Goal: Communication & Community: Answer question/provide support

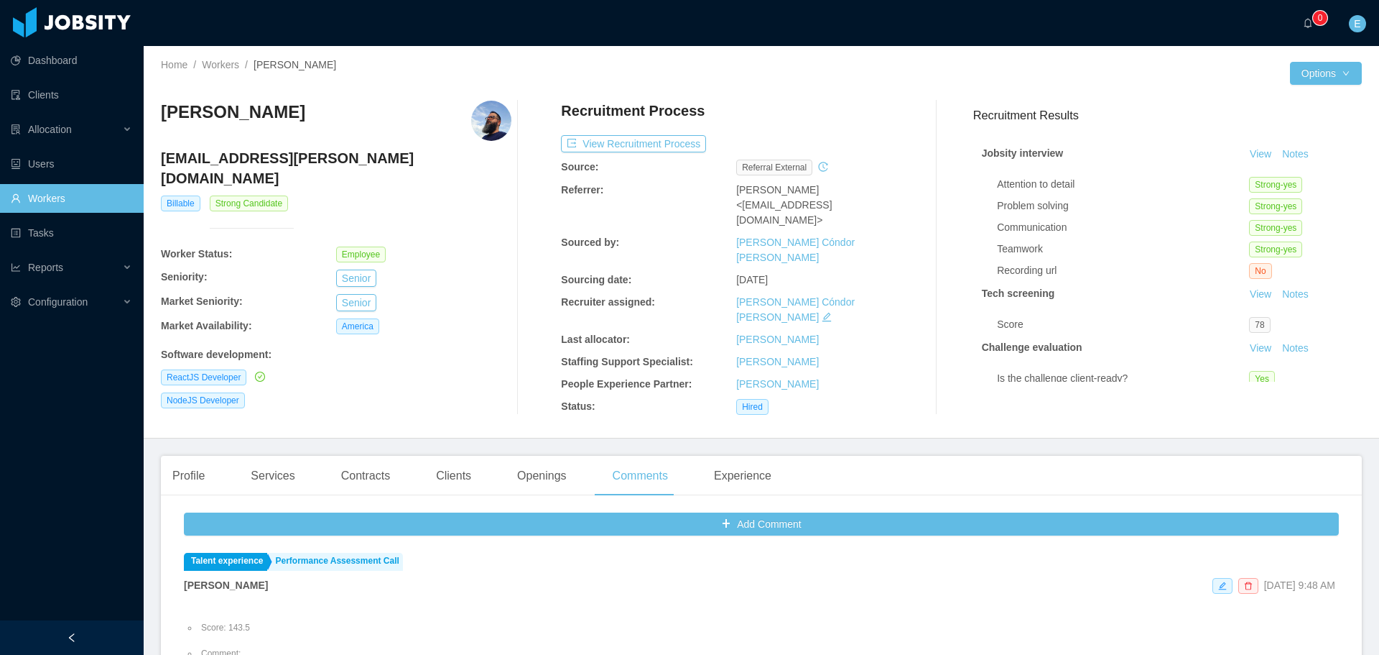
scroll to position [287, 0]
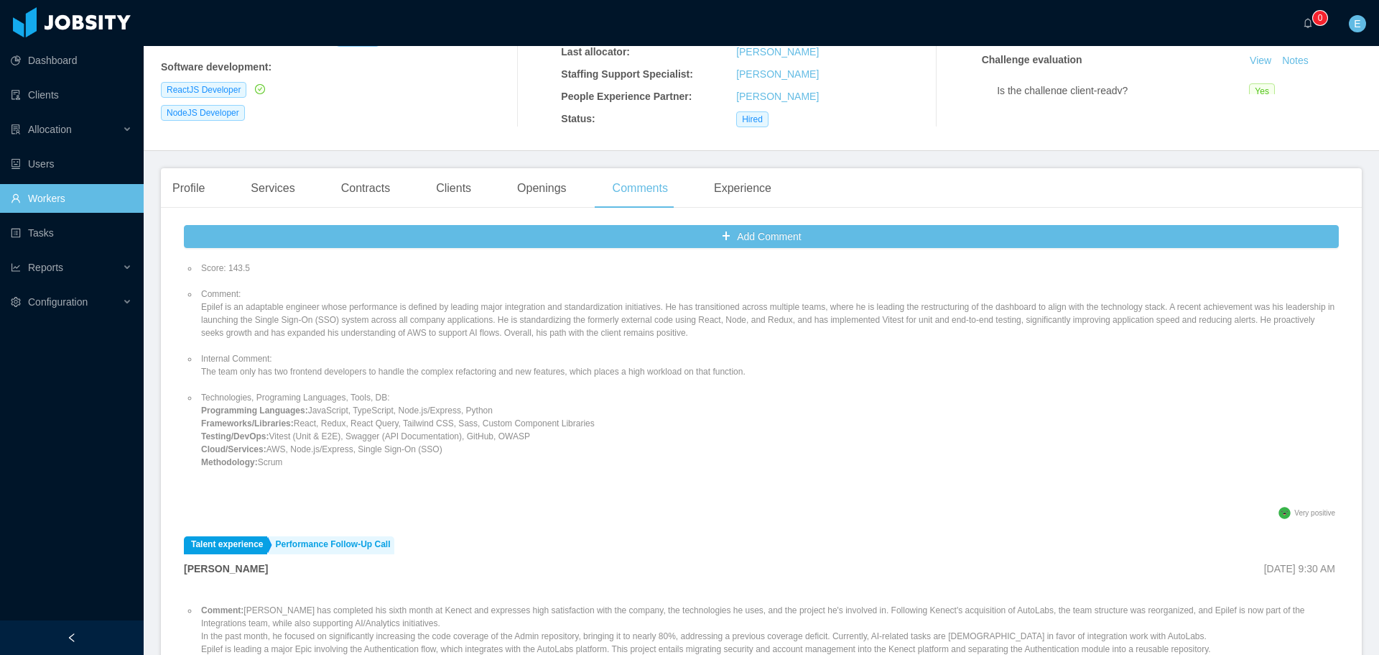
click at [425, 391] on li "Technologies, Programing Languages, Tools, DB: Programming Languages: JavaScrip…" at bounding box center [768, 430] width 1141 height 78
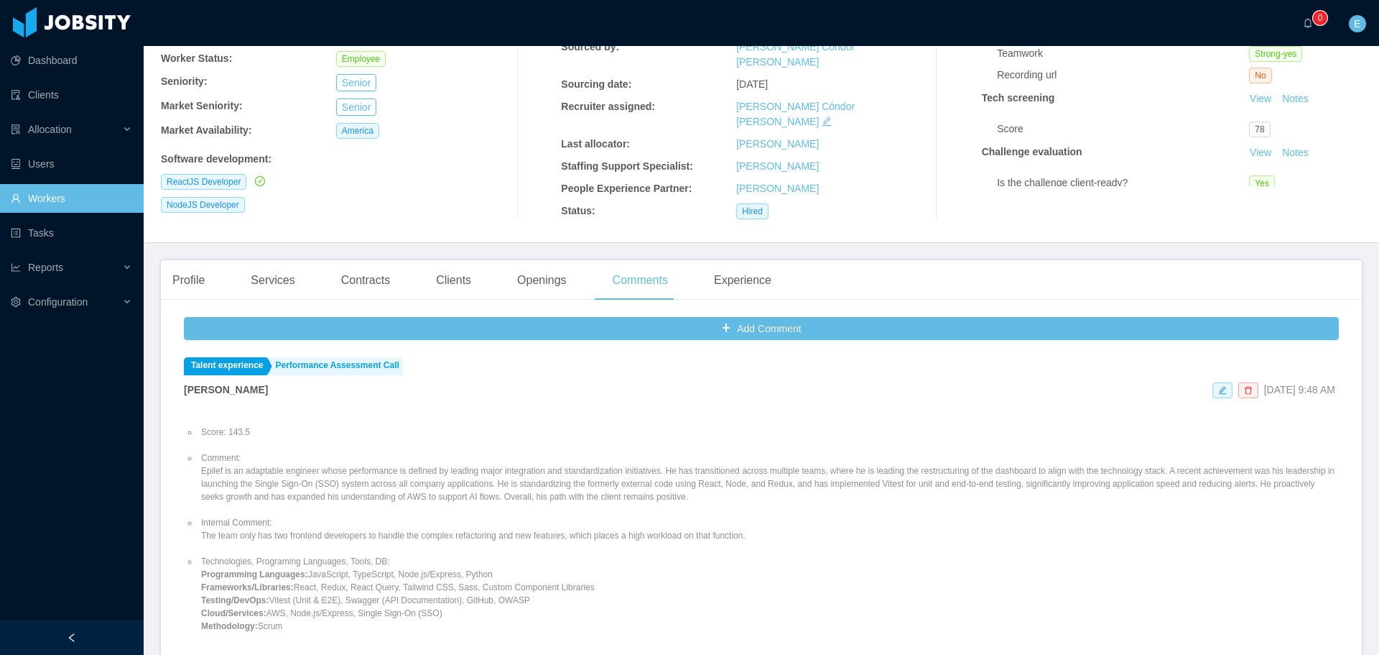
scroll to position [0, 0]
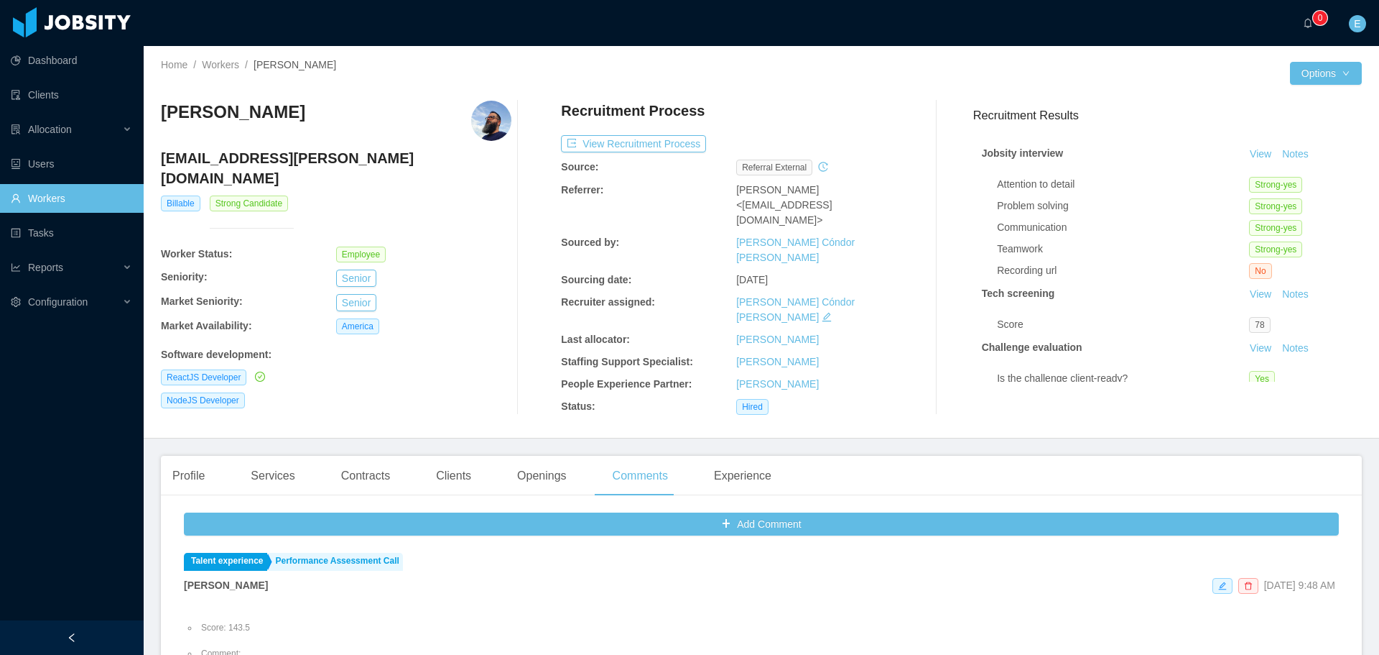
click at [65, 200] on link "Workers" at bounding box center [71, 198] width 121 height 29
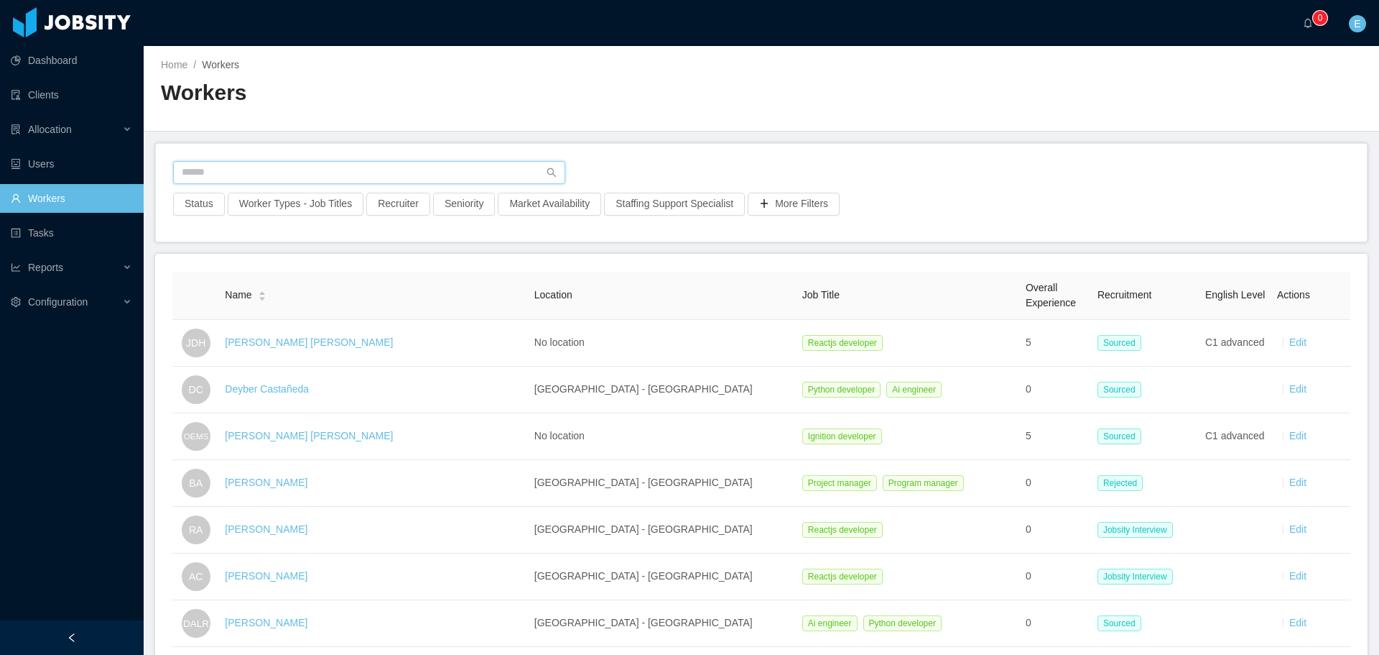
click at [240, 182] on input "text" at bounding box center [369, 172] width 392 height 23
paste input "**********"
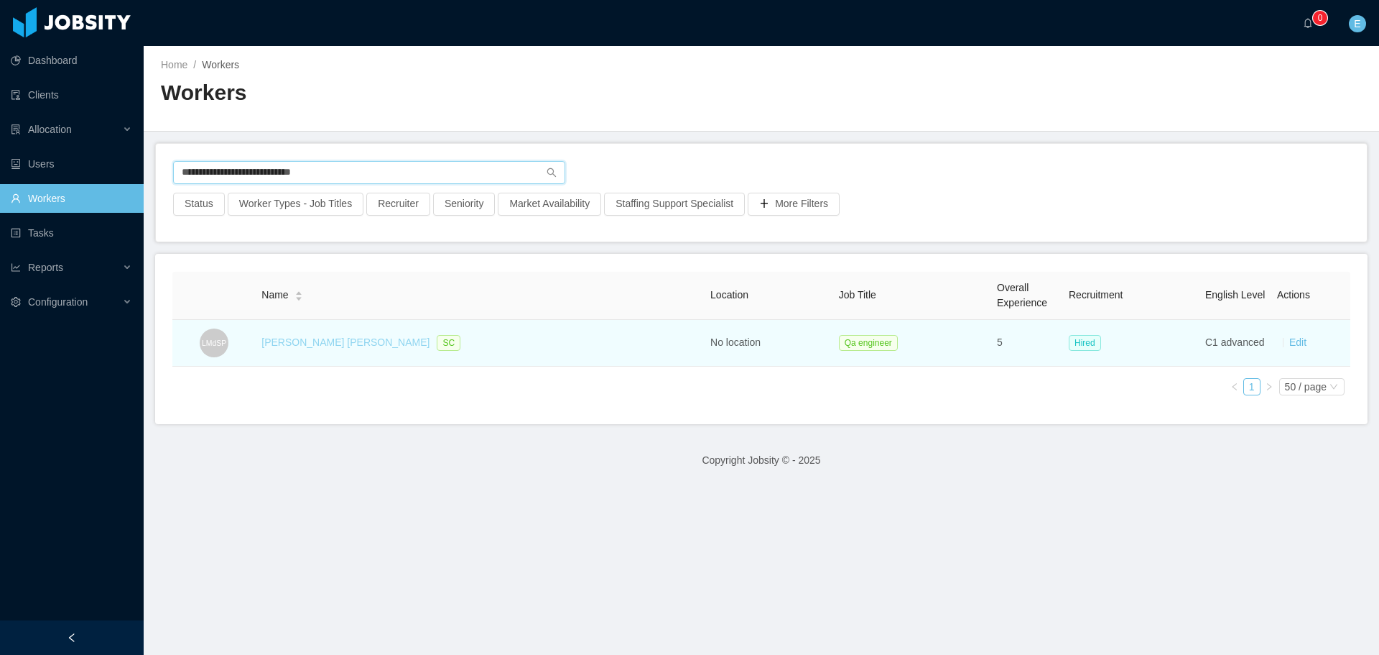
type input "**********"
click at [331, 346] on link "[PERSON_NAME] [PERSON_NAME]" at bounding box center [346, 341] width 168 height 11
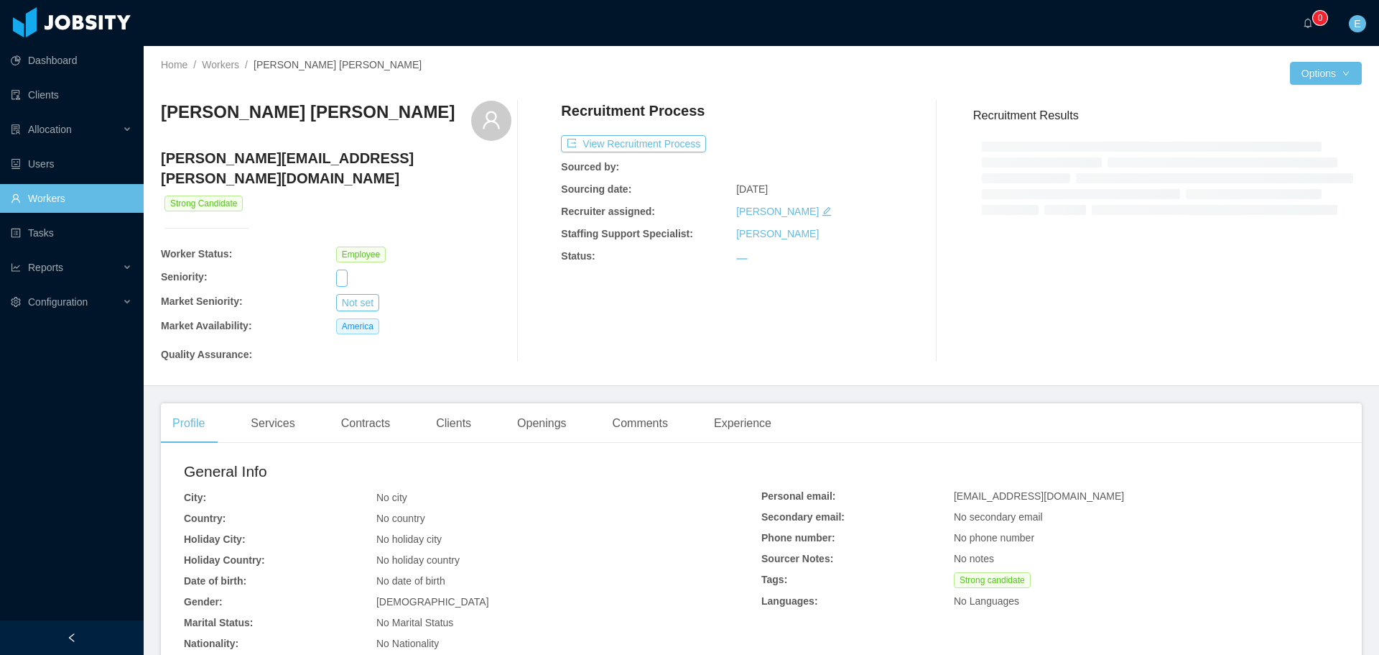
click at [778, 128] on div "Recruitment Process View Recruitment Process Sourced by: Sourcing date: Oct 1st…" at bounding box center [736, 232] width 351 height 262
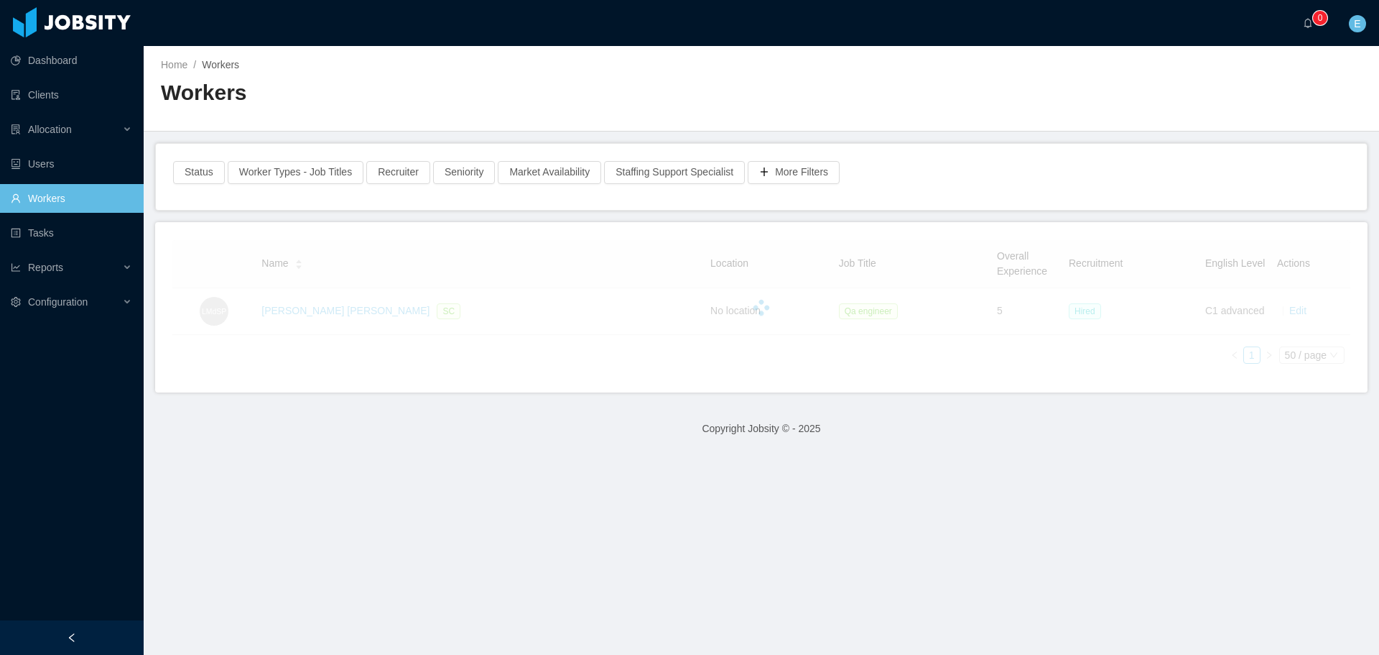
click at [253, 156] on div "Status Worker Types - Job Titles Recruiter Seniority Market Availability Staffi…" at bounding box center [761, 177] width 1211 height 66
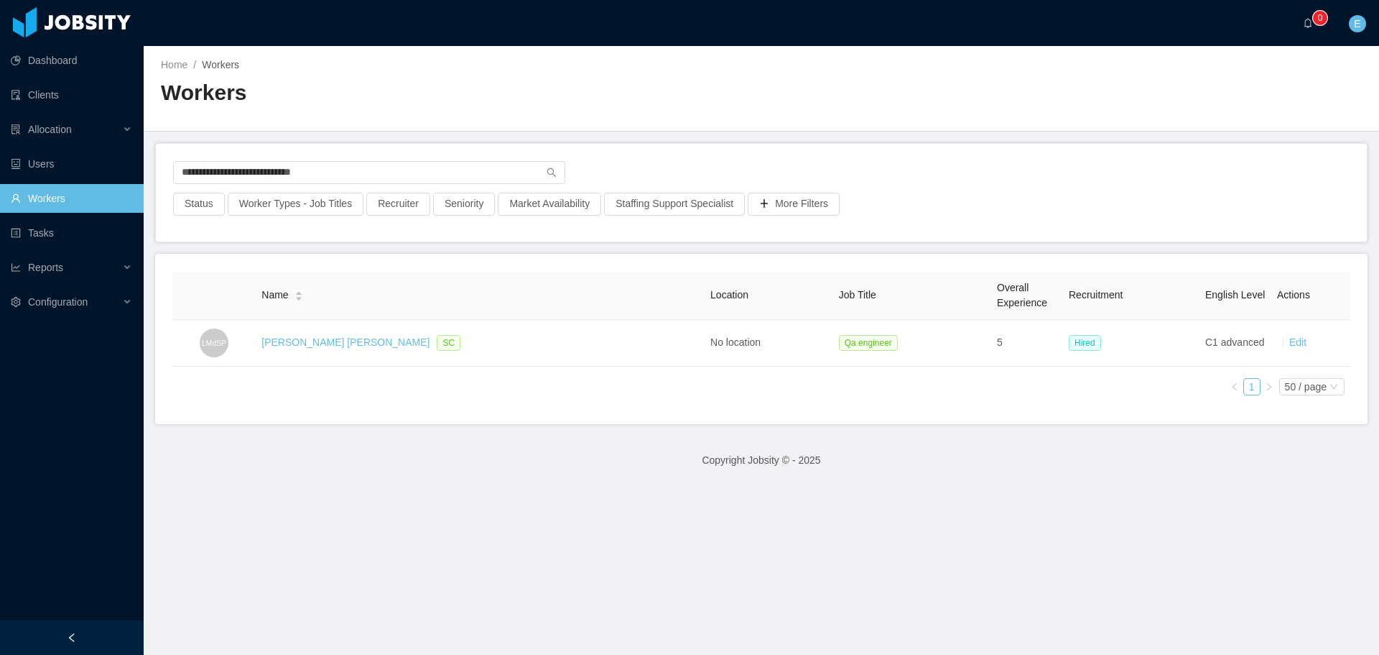
drag, startPoint x: 330, startPoint y: 345, endPoint x: 329, endPoint y: 352, distance: 7.2
click at [330, 345] on link "[PERSON_NAME] [PERSON_NAME]" at bounding box center [346, 341] width 168 height 11
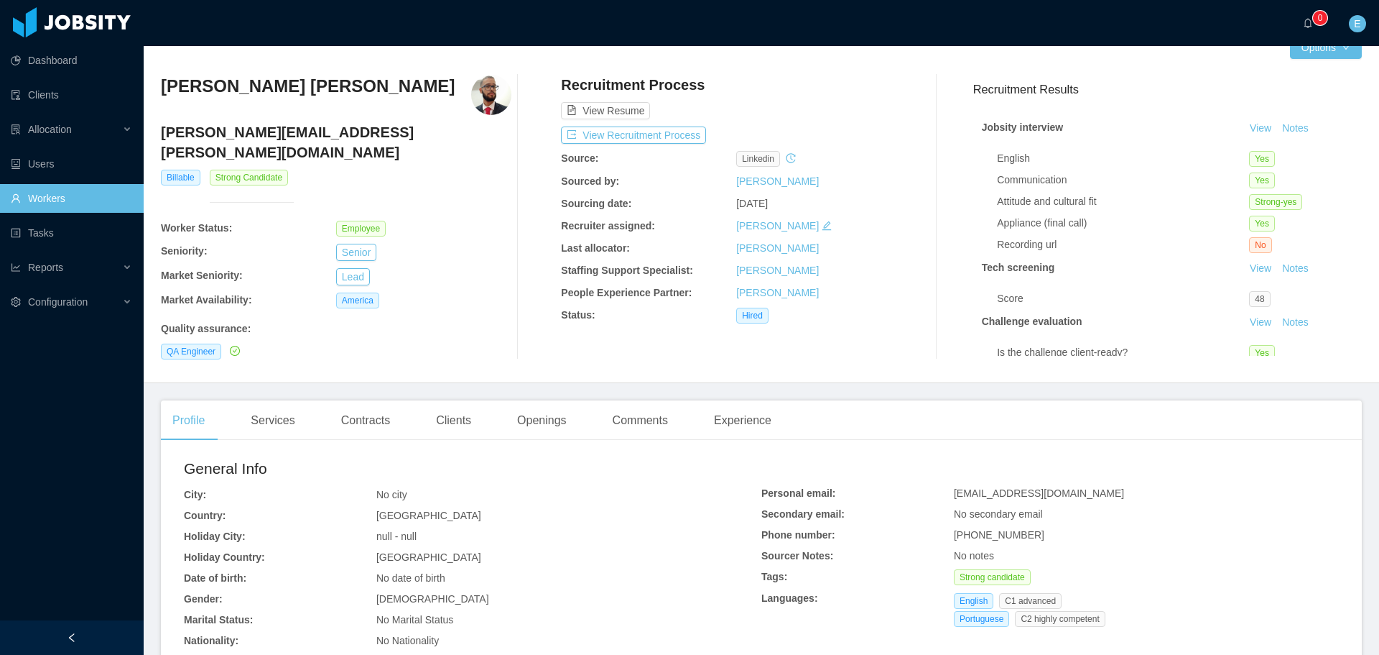
scroll to position [72, 0]
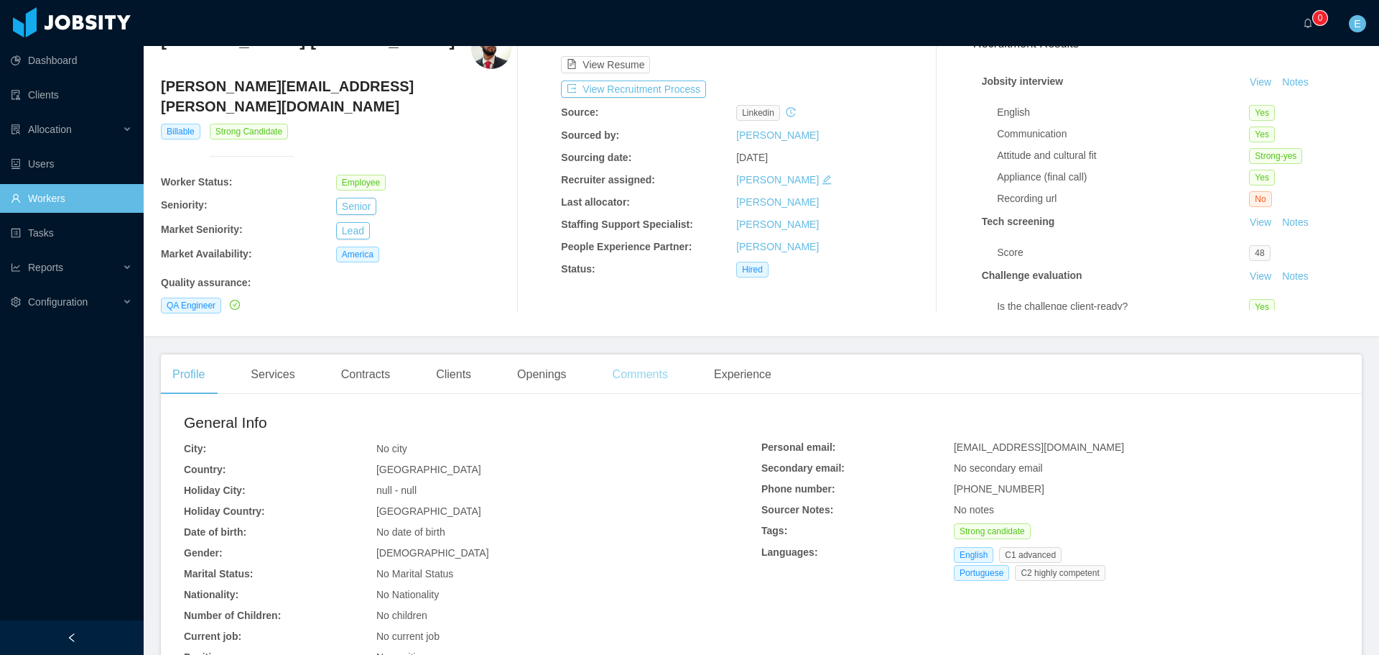
click at [629, 374] on div "Comments" at bounding box center [640, 374] width 78 height 40
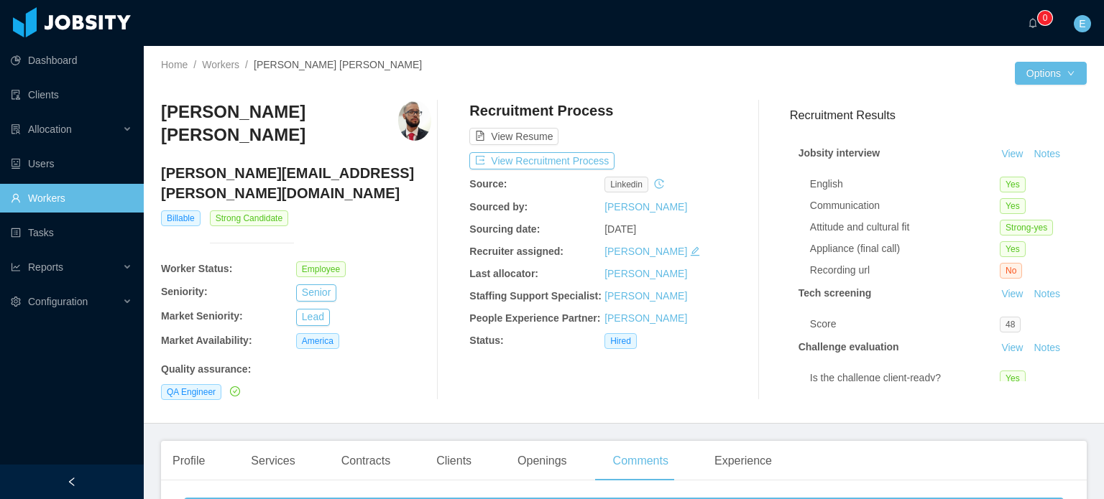
scroll to position [287, 0]
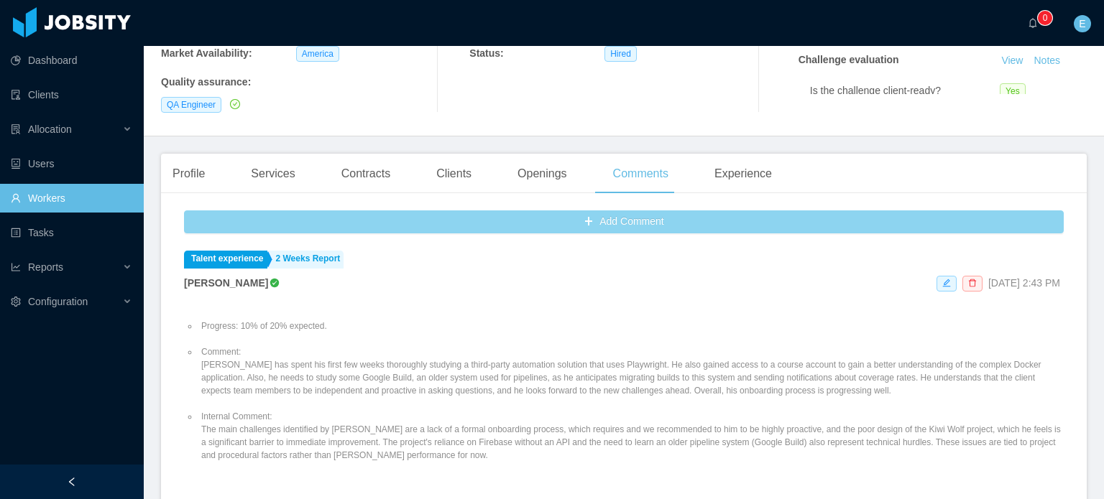
click at [610, 211] on button "Add Comment" at bounding box center [623, 222] width 879 height 23
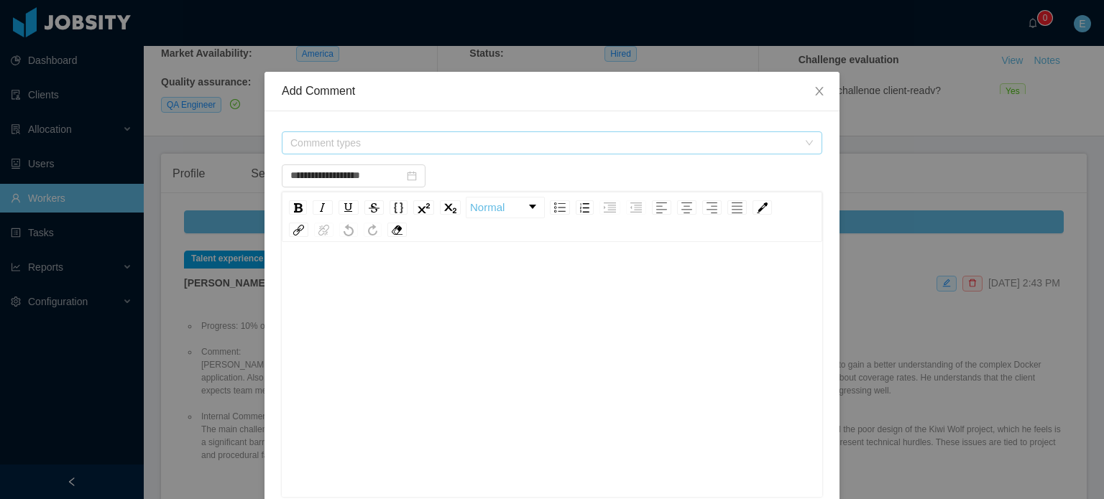
click at [512, 143] on span "Comment types" at bounding box center [543, 143] width 507 height 14
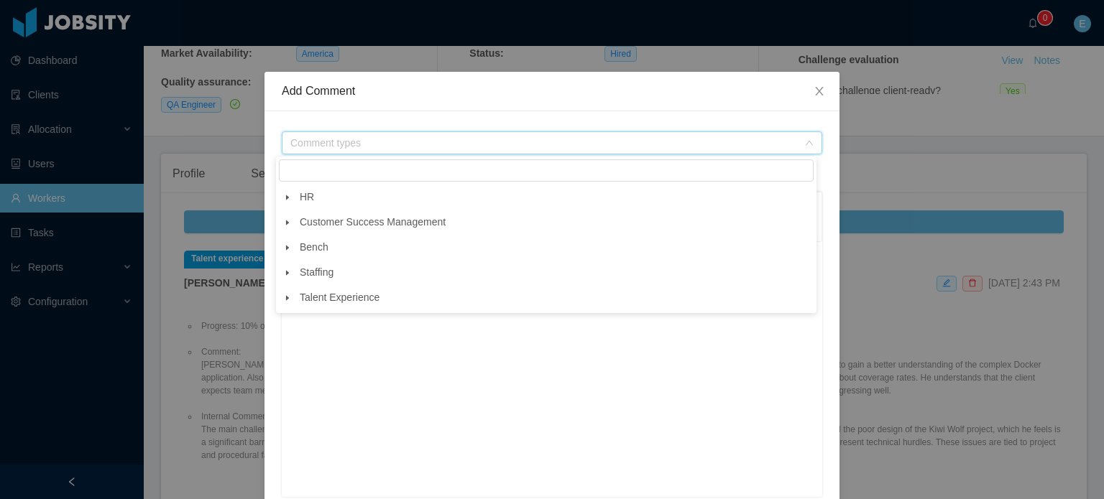
click at [289, 300] on icon "icon: caret-down" at bounding box center [287, 298] width 7 height 7
click at [302, 330] on span at bounding box center [300, 323] width 17 height 17
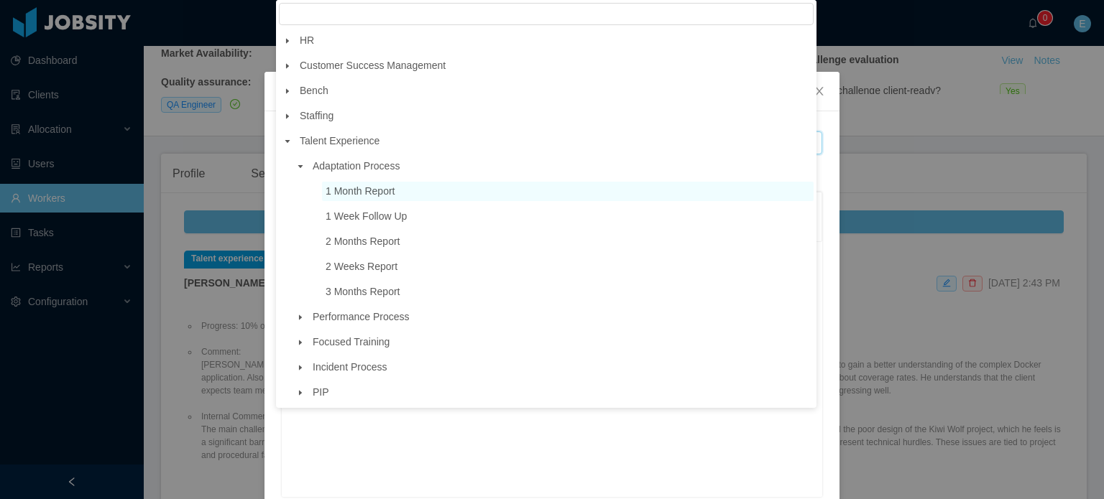
click at [374, 189] on span "1 Month Report" at bounding box center [360, 190] width 70 height 11
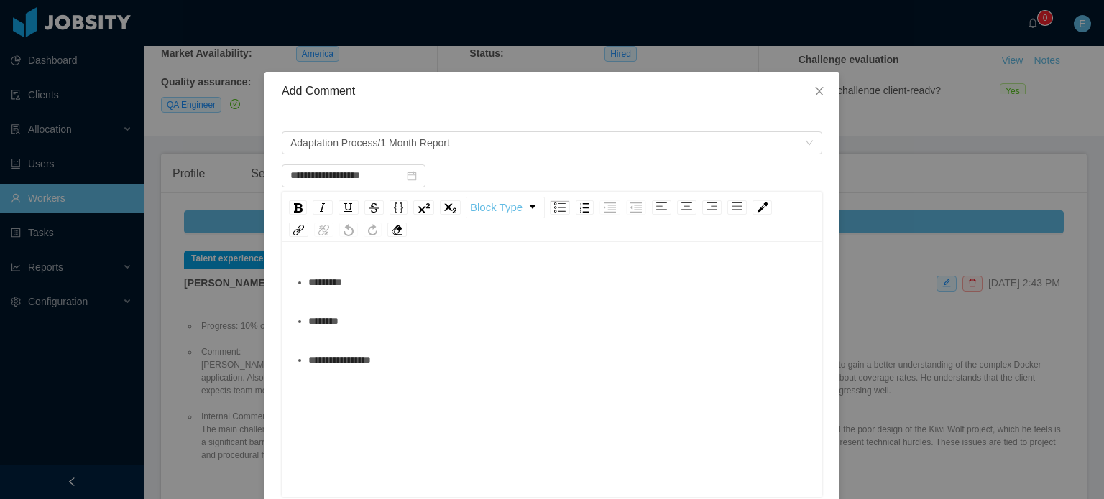
click at [407, 324] on div "********" at bounding box center [559, 321] width 503 height 29
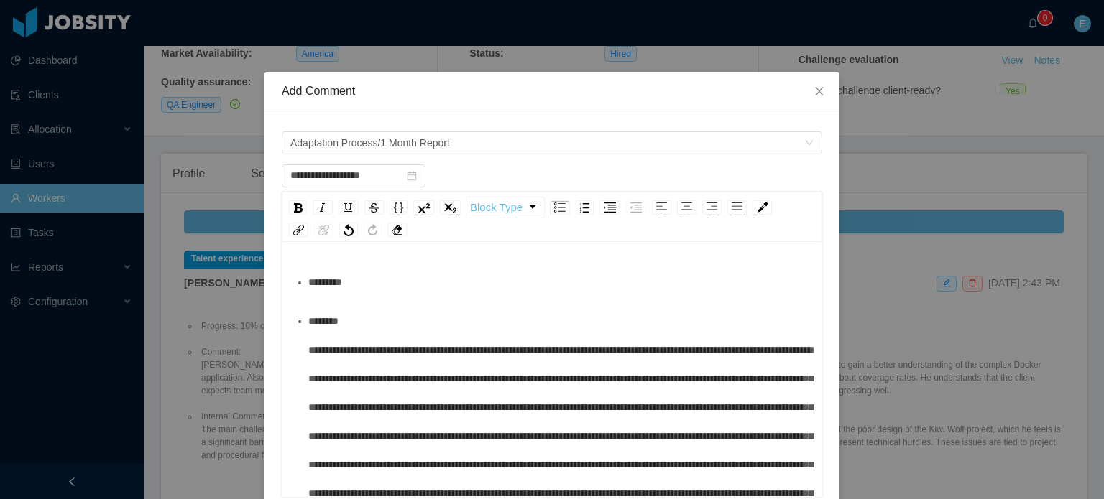
type input "**********"
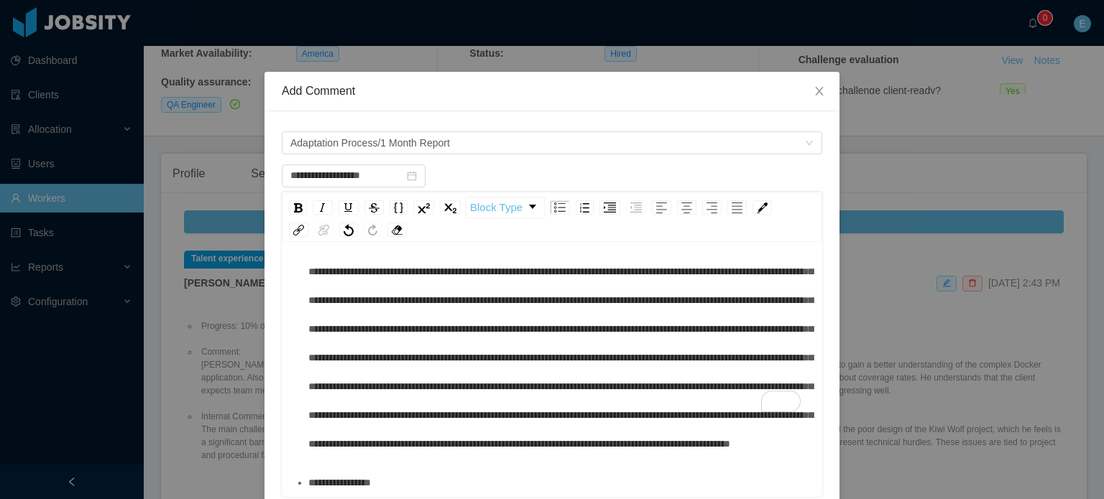
scroll to position [193, 0]
click at [437, 481] on div "**********" at bounding box center [559, 482] width 503 height 29
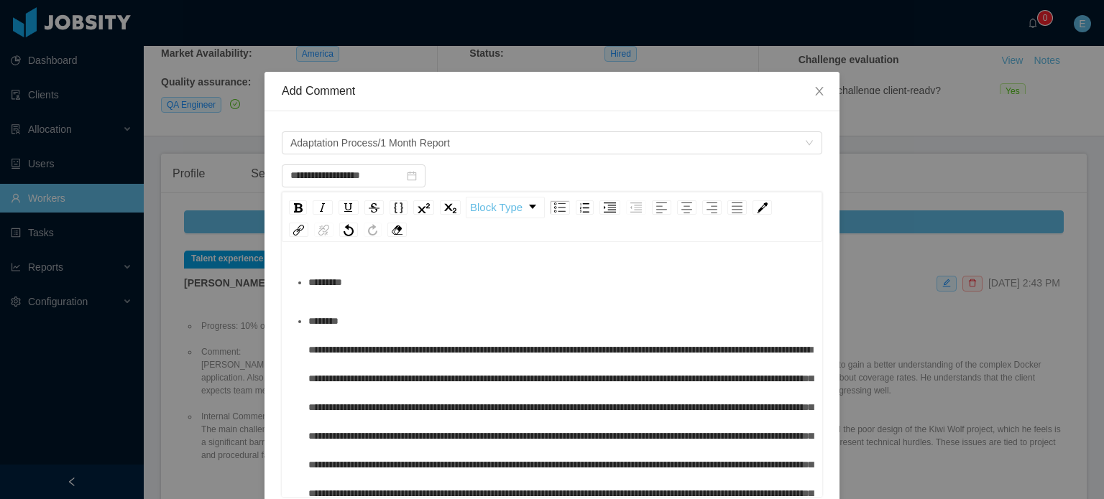
scroll to position [0, 0]
click at [457, 282] on div "*********" at bounding box center [559, 282] width 503 height 29
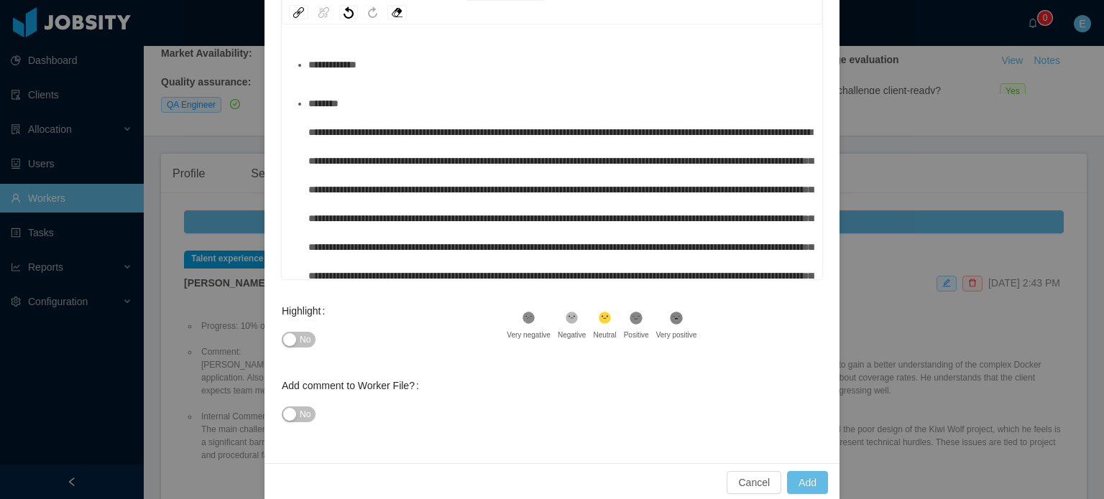
scroll to position [236, 0]
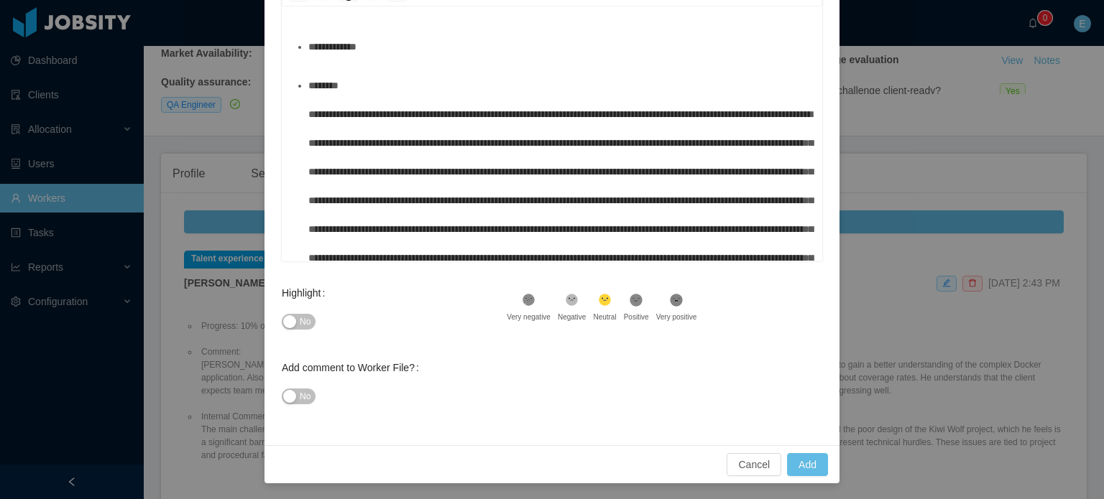
click at [632, 300] on icon at bounding box center [636, 300] width 12 height 12
click at [670, 297] on icon at bounding box center [676, 300] width 12 height 12
click at [806, 463] on button "Add" at bounding box center [807, 464] width 41 height 23
type input "**********"
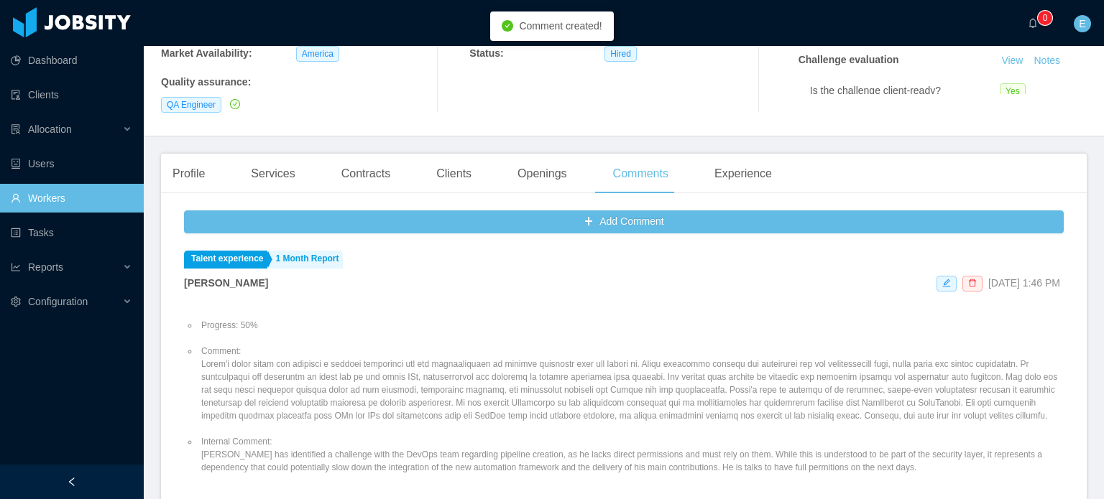
click at [328, 363] on li "Comment:" at bounding box center [630, 384] width 865 height 78
copy li "Comment:"
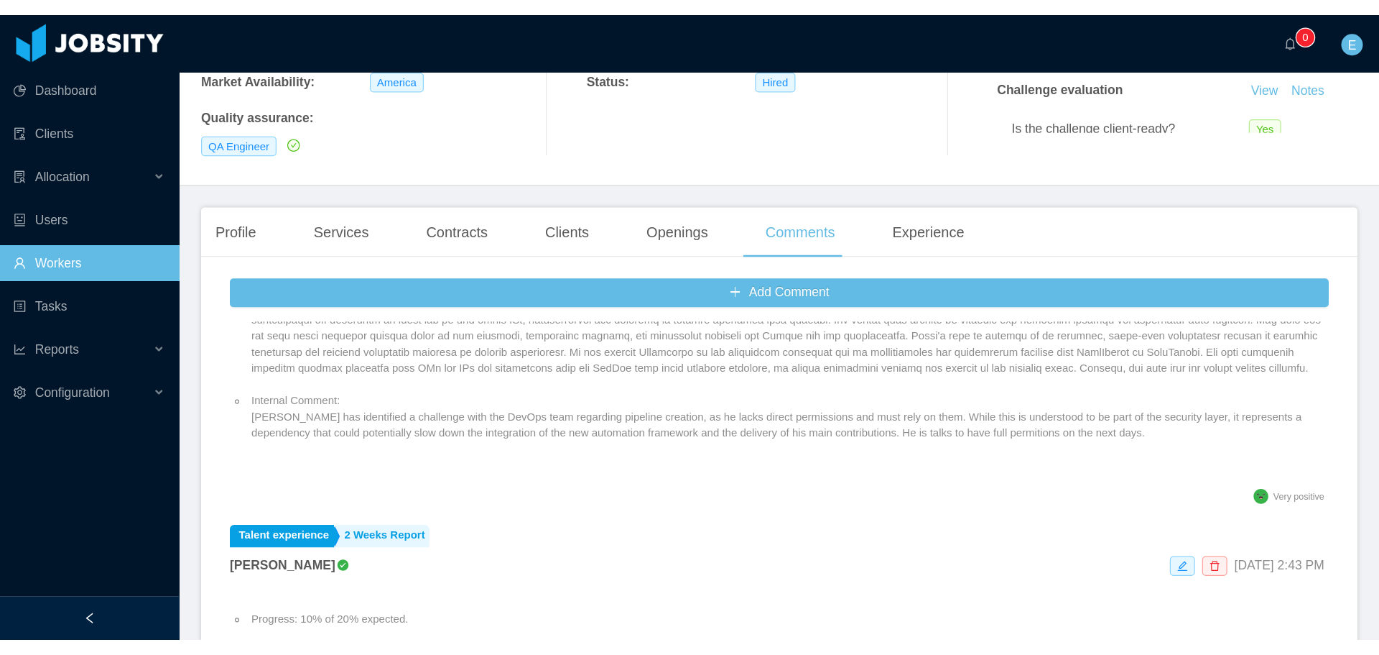
scroll to position [144, 0]
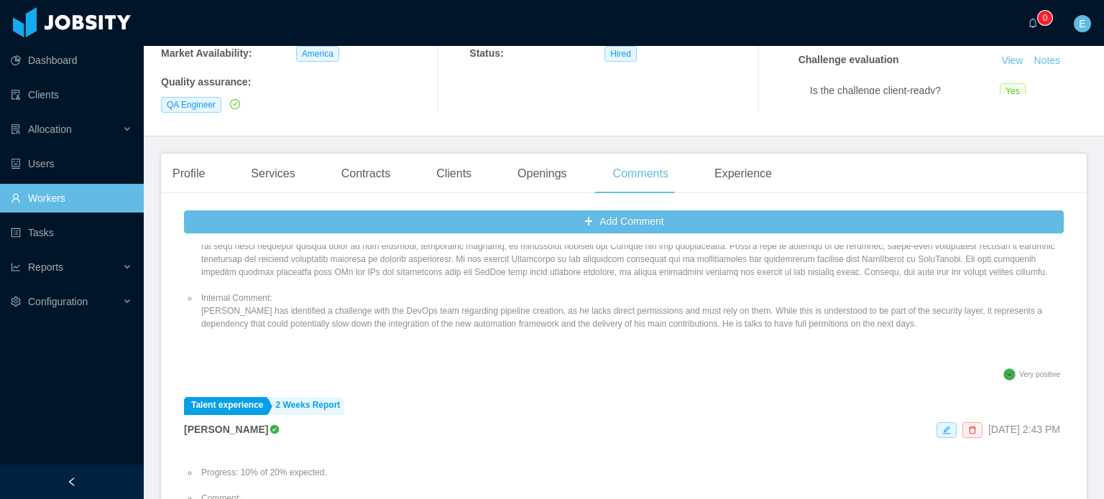
click at [381, 307] on li "Internal Comment: [PERSON_NAME] has identified a challenge with the DevOps team…" at bounding box center [630, 311] width 865 height 39
copy li "Internal Comment:"
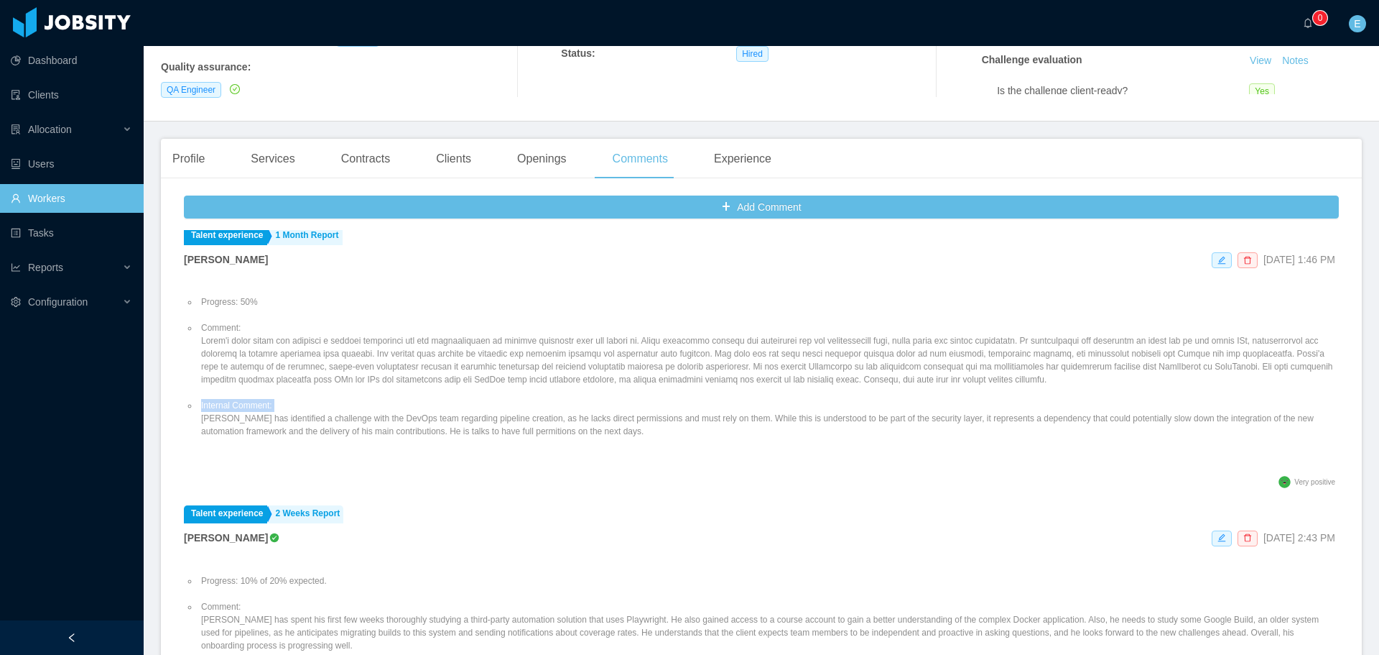
scroll to position [0, 0]
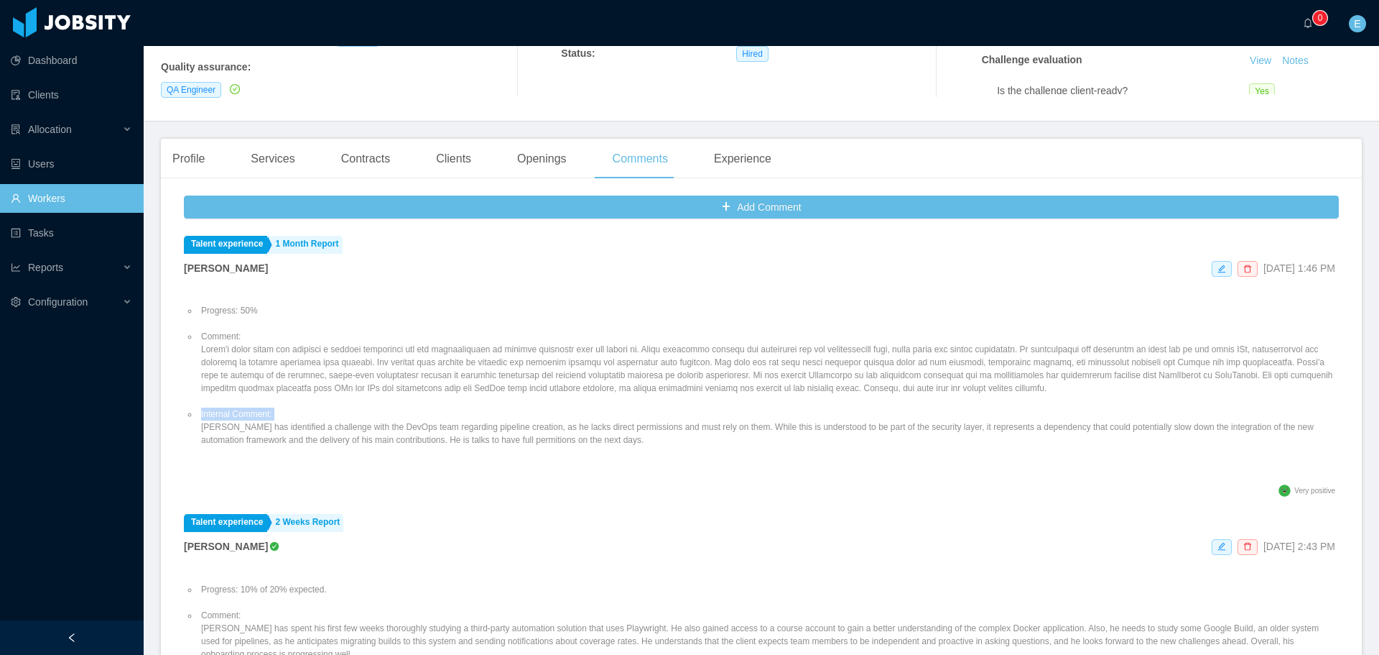
click at [44, 198] on link "Workers" at bounding box center [71, 198] width 121 height 29
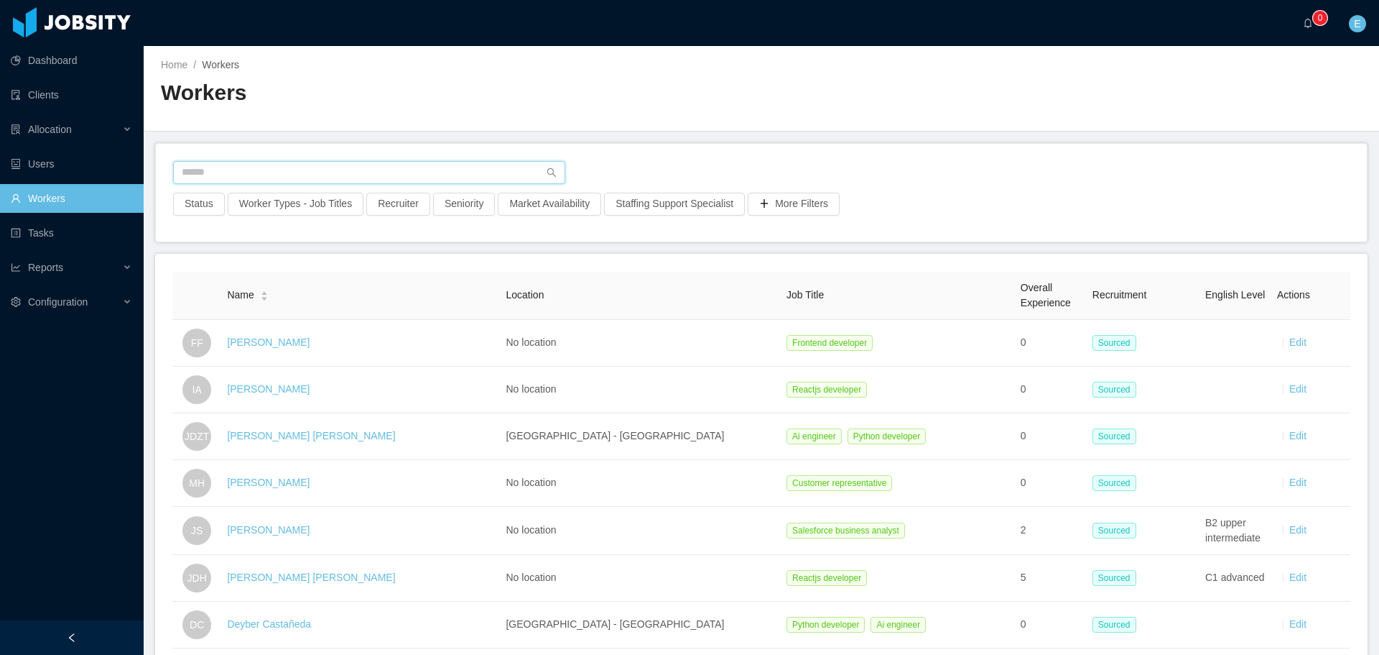
click at [258, 174] on input "text" at bounding box center [369, 172] width 392 height 23
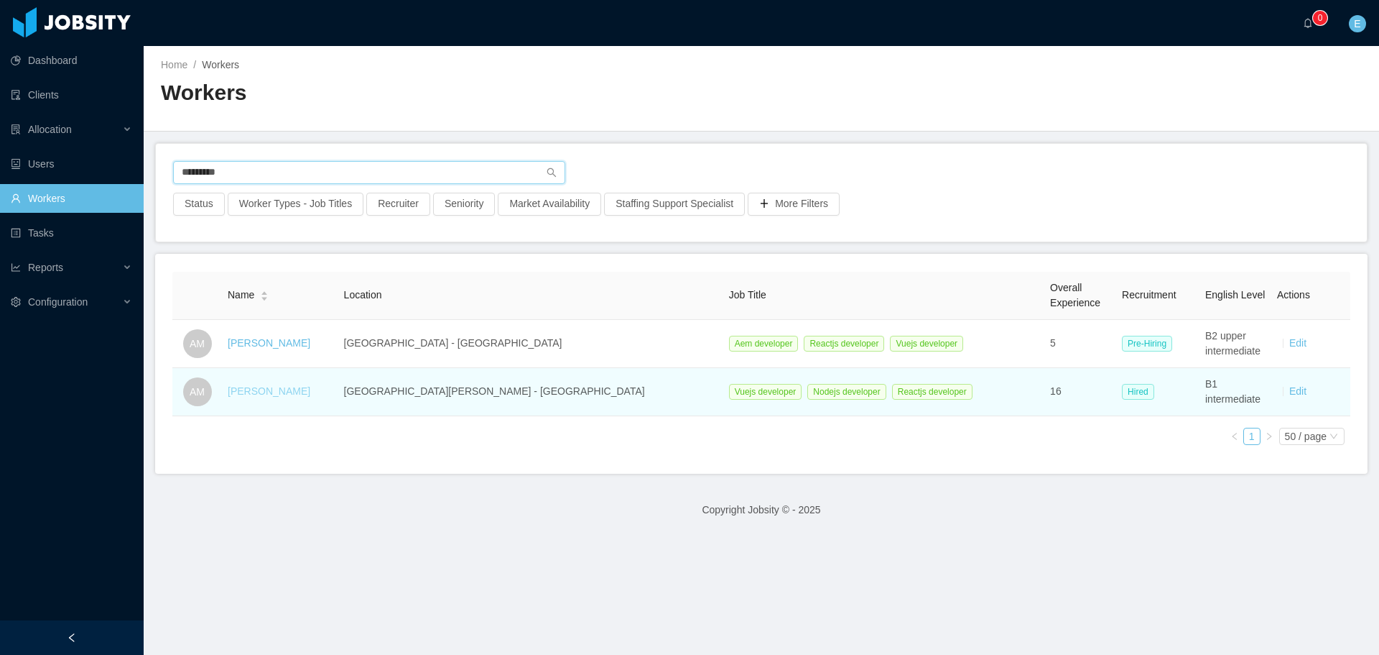
type input "*********"
click at [289, 387] on link "[PERSON_NAME]" at bounding box center [269, 390] width 83 height 11
